Goal: Task Accomplishment & Management: Manage account settings

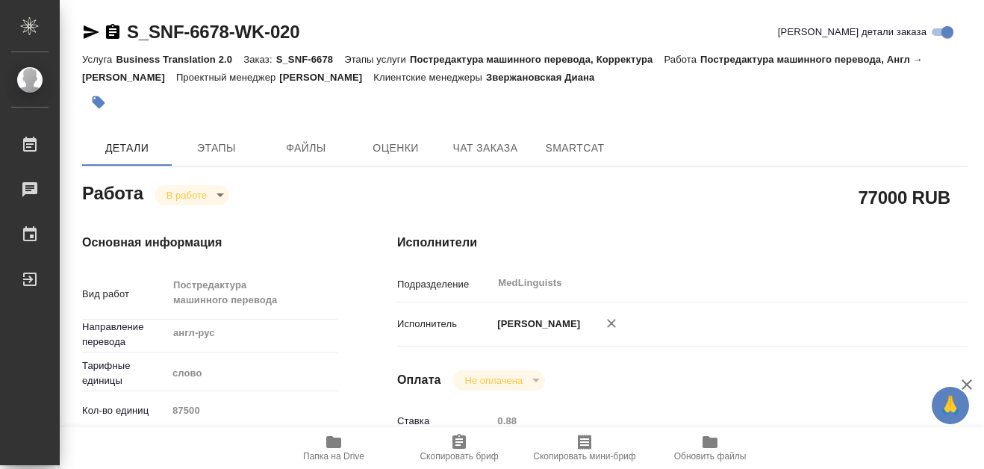
click at [333, 441] on icon "button" at bounding box center [333, 442] width 15 height 12
drag, startPoint x: 129, startPoint y: 19, endPoint x: 228, endPoint y: 36, distance: 100.0
copy link "S_SNF-6678"
click at [220, 198] on body "🙏 .cls-1 fill:#fff; AWATERA [PERSON_NAME] 0 Чаты График Выйти S_SNF-6678-WK-020…" at bounding box center [492, 234] width 984 height 469
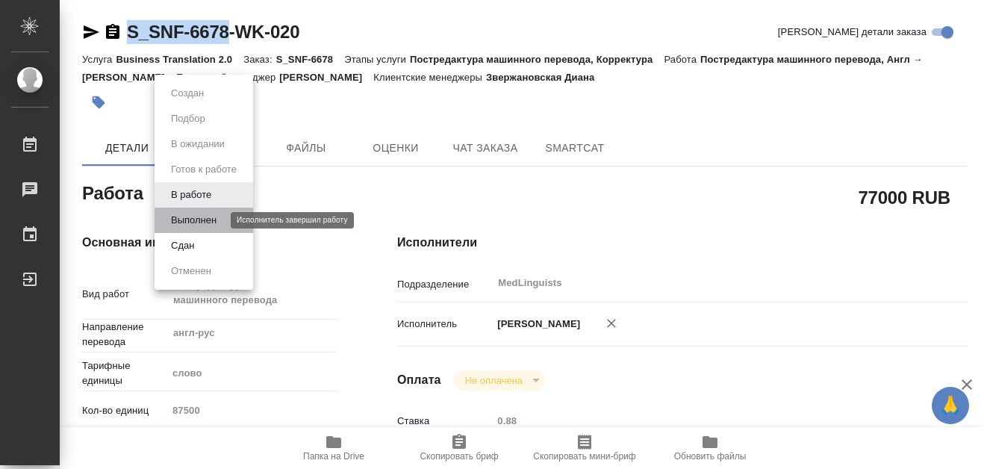
click at [199, 217] on button "Выполнен" at bounding box center [193, 220] width 54 height 16
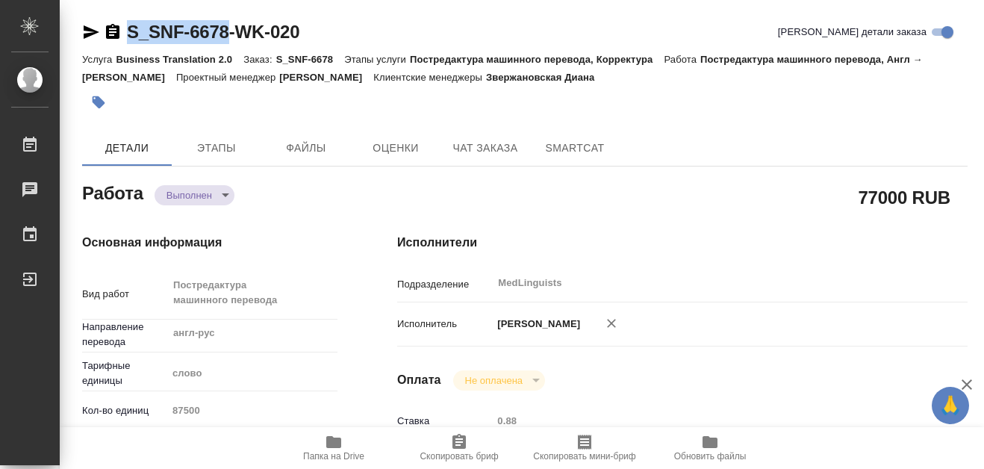
type textarea "x"
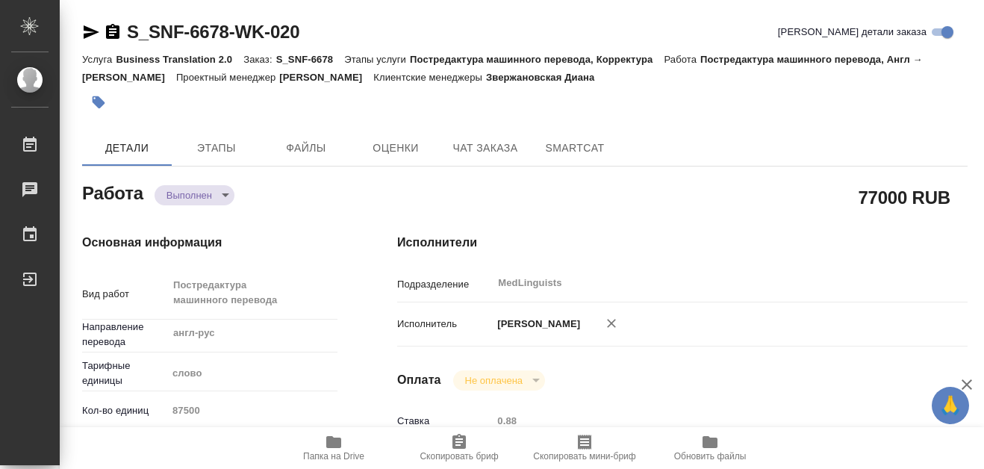
type textarea "x"
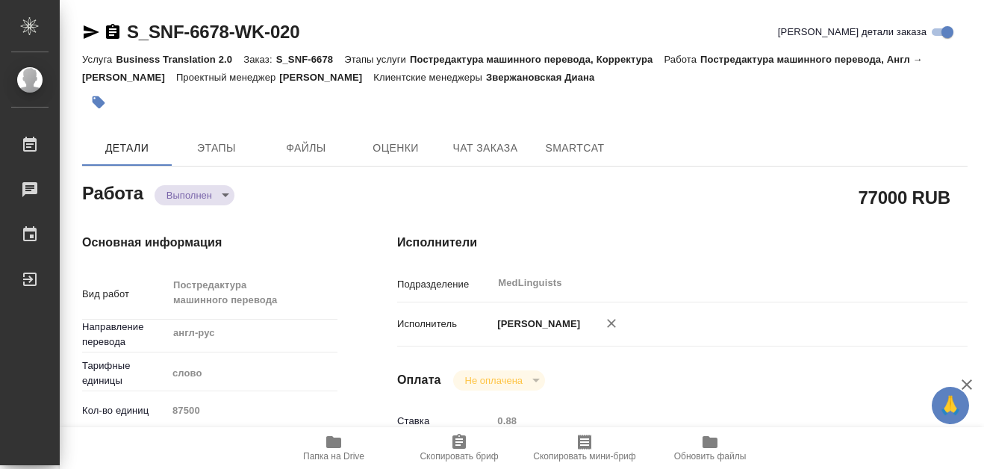
type textarea "x"
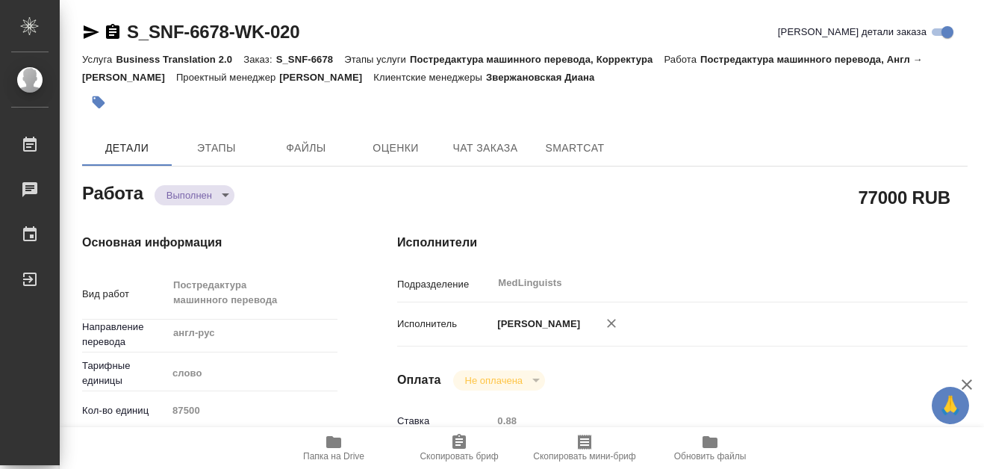
scroll to position [149, 0]
